Goal: Check status: Check status

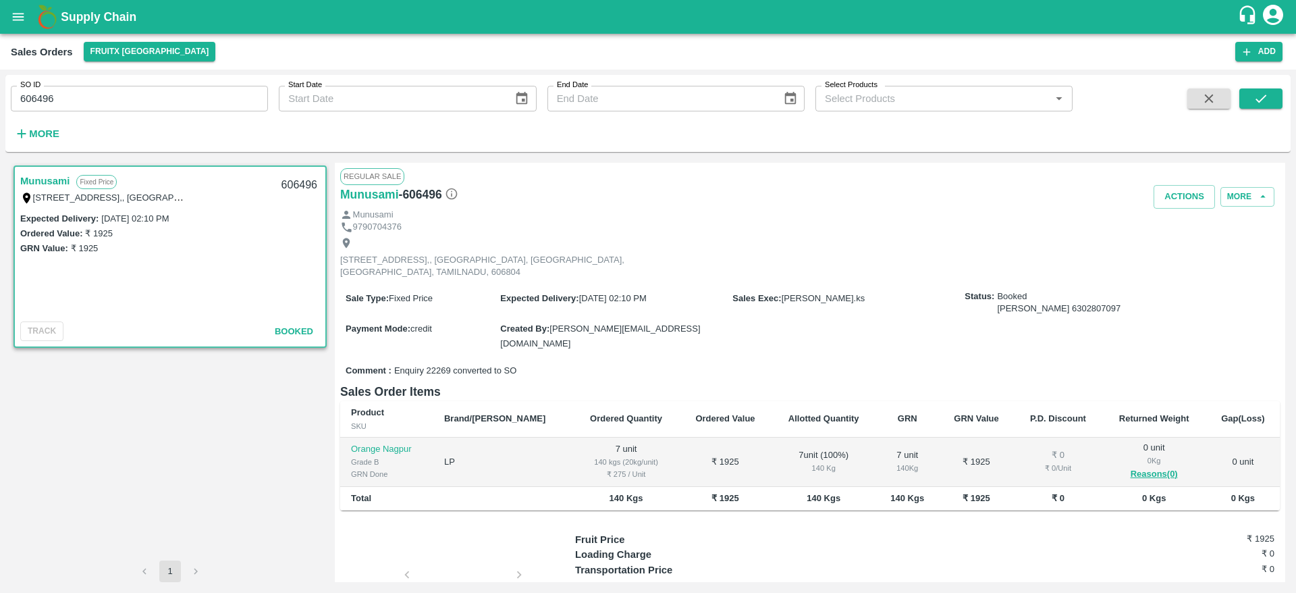
click at [89, 11] on b "Supply Chain" at bounding box center [99, 17] width 76 height 14
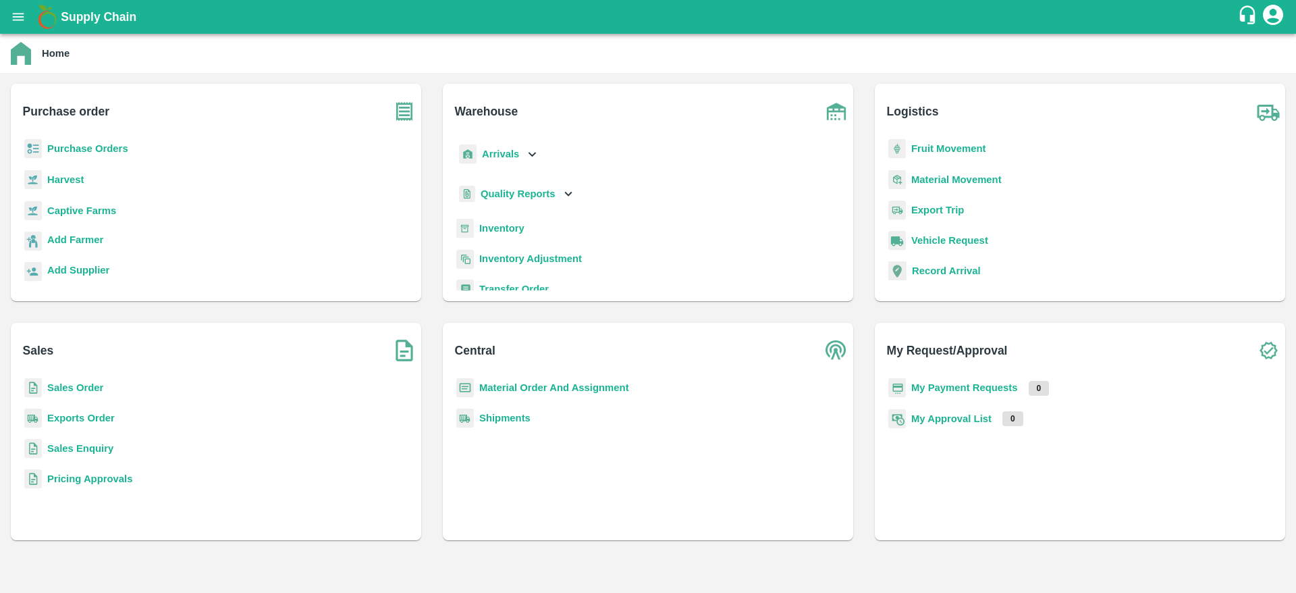
click at [68, 18] on b "Supply Chain" at bounding box center [99, 17] width 76 height 14
